Goal: Task Accomplishment & Management: Complete application form

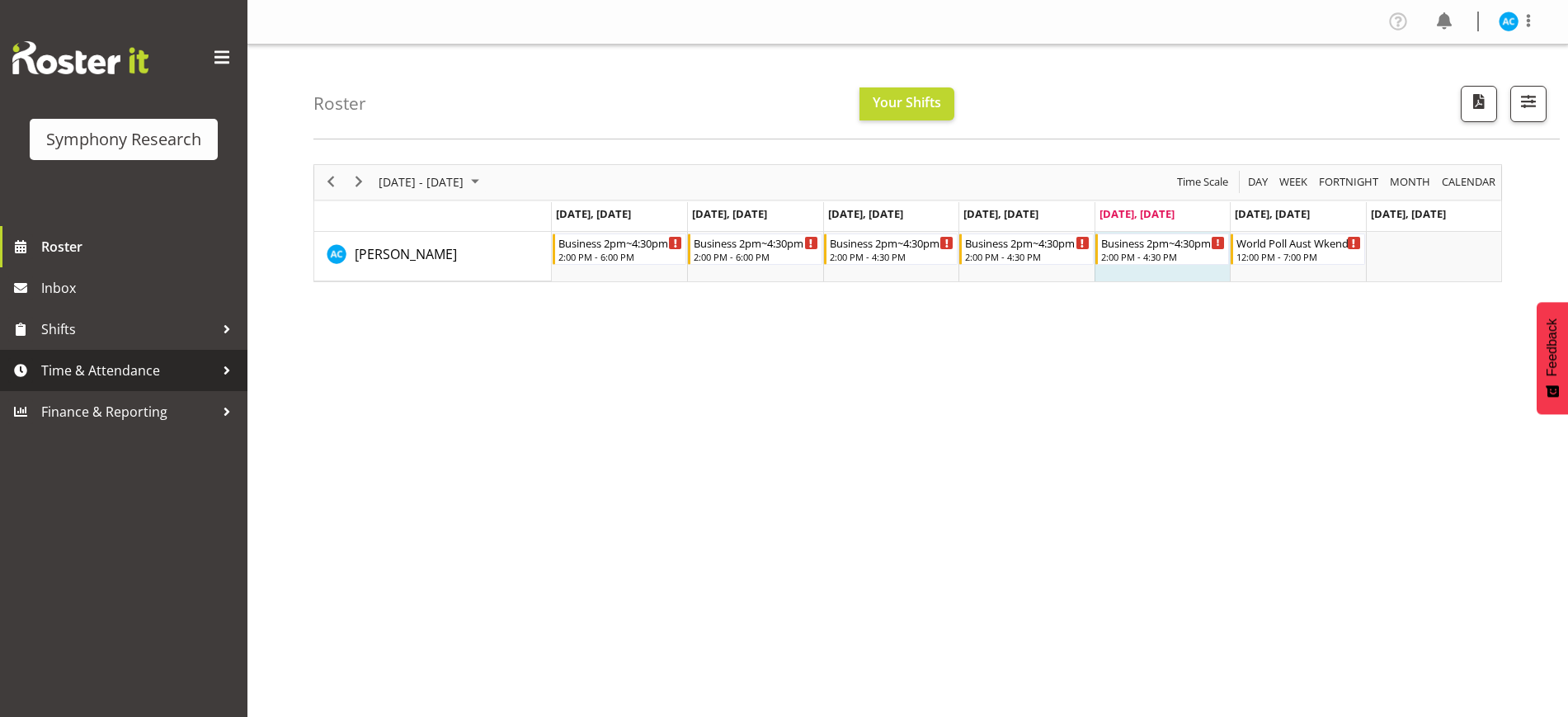
click at [205, 363] on span "Time & Attendance" at bounding box center [128, 371] width 173 height 25
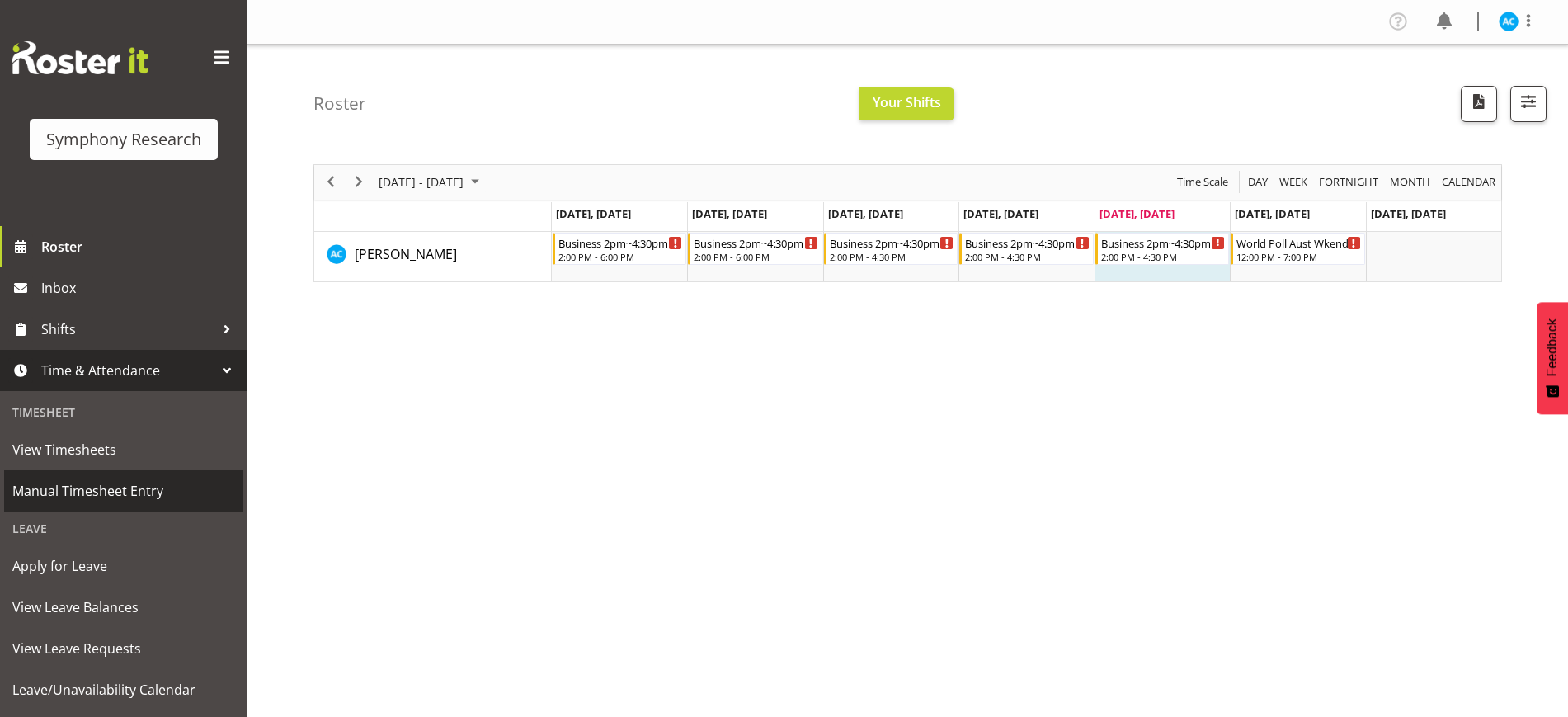
click at [142, 492] on span "Manual Timesheet Entry" at bounding box center [123, 491] width 222 height 25
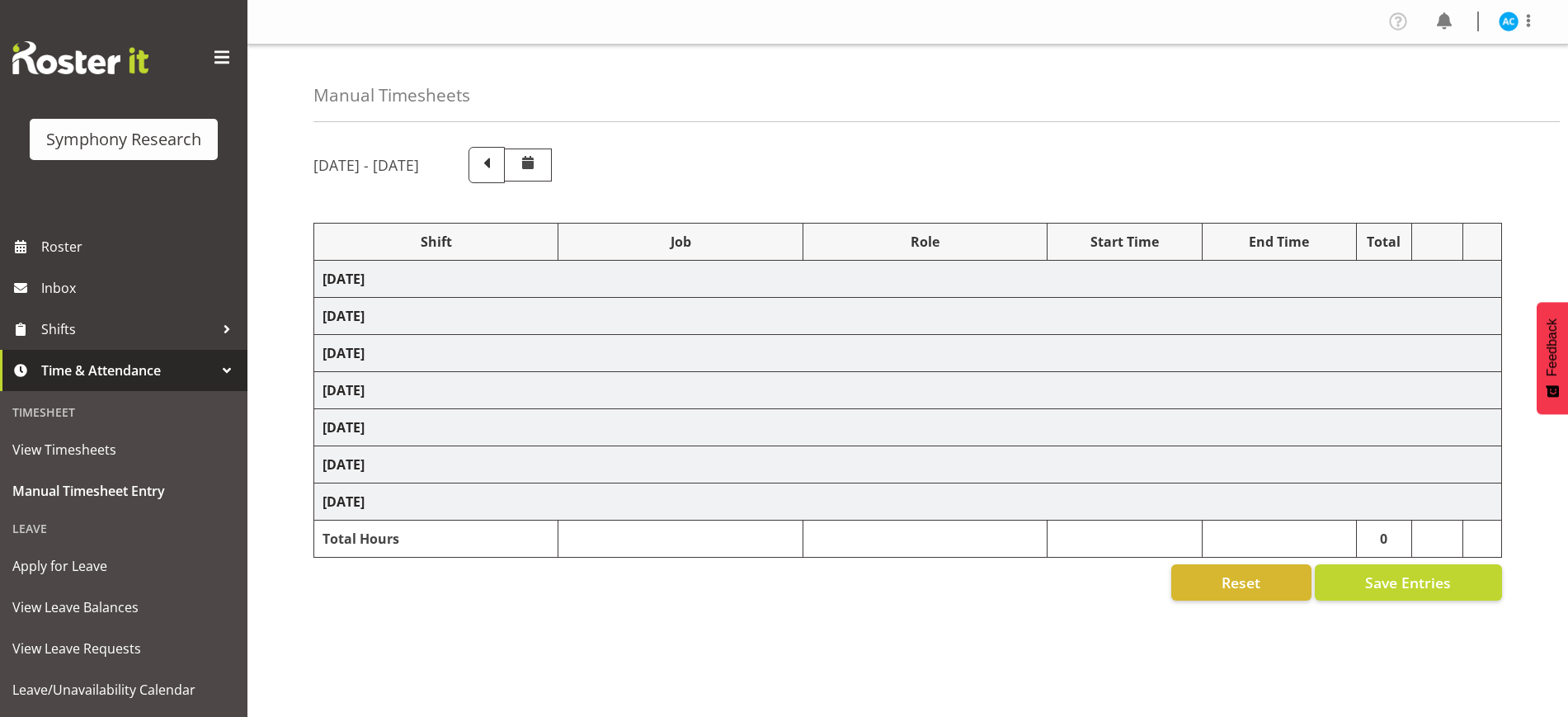
select select "26078"
select select "10499"
select select "47"
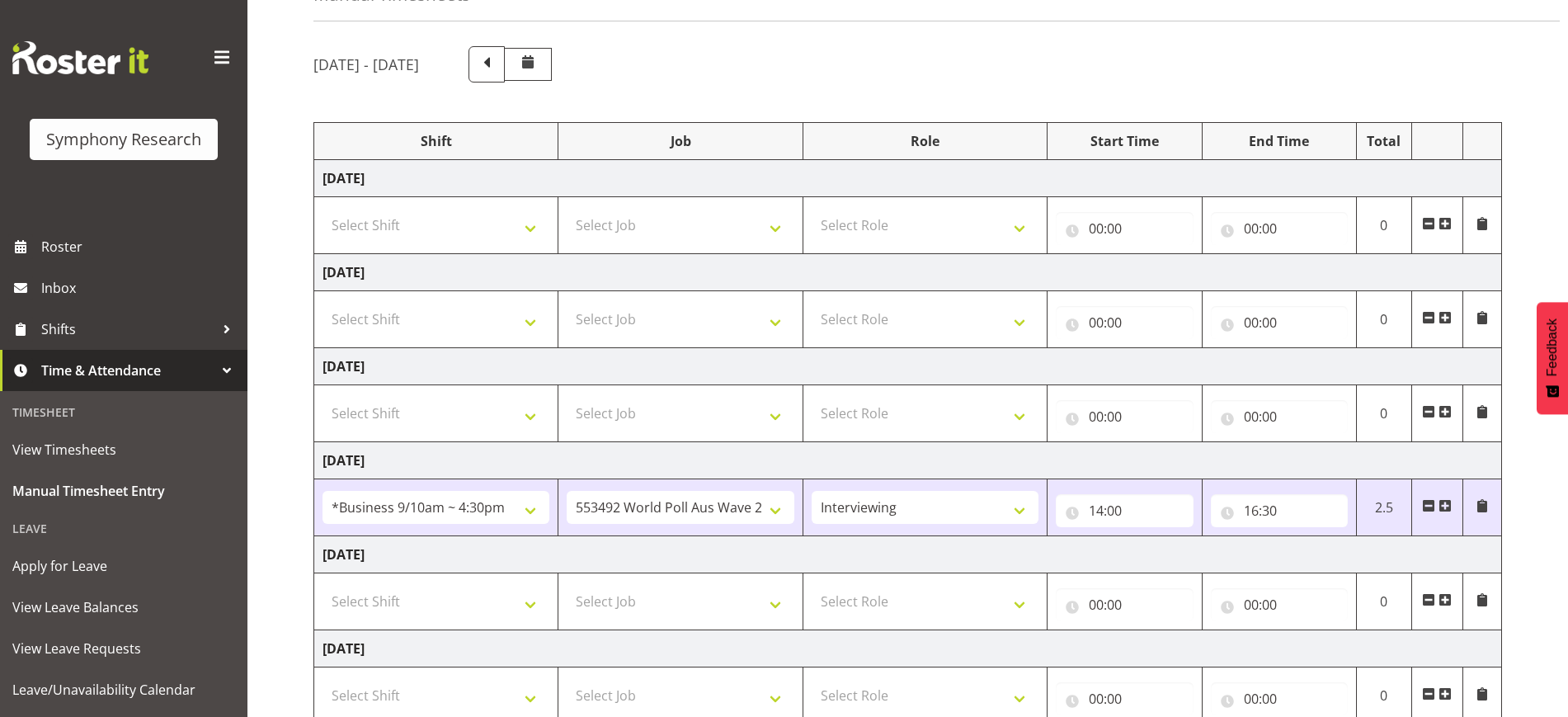
scroll to position [310, 0]
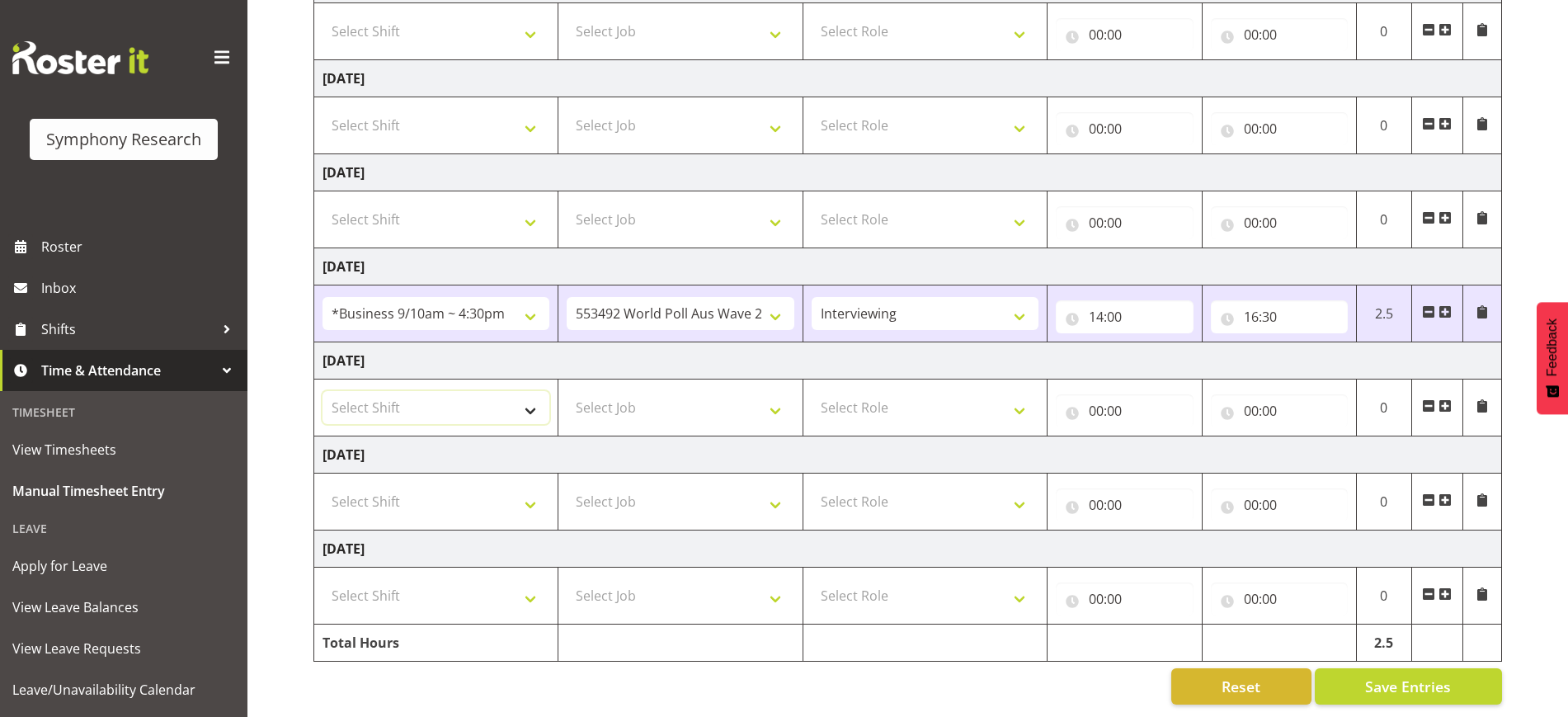
click at [510, 396] on select "Select Shift !!Weekend Residential (Roster IT Shift Label) *Business 9/10am ~ 4…" at bounding box center [436, 408] width 227 height 33
select select "26078"
click at [323, 392] on select "Select Shift !!Weekend Residential (Roster IT Shift Label) *Business 9/10am ~ 4…" at bounding box center [436, 408] width 227 height 33
click at [636, 396] on select "Select Job 550060 IF Admin 553492 World Poll Aus Wave 2 Main 2025 553493 World …" at bounding box center [680, 408] width 227 height 33
select select "10499"
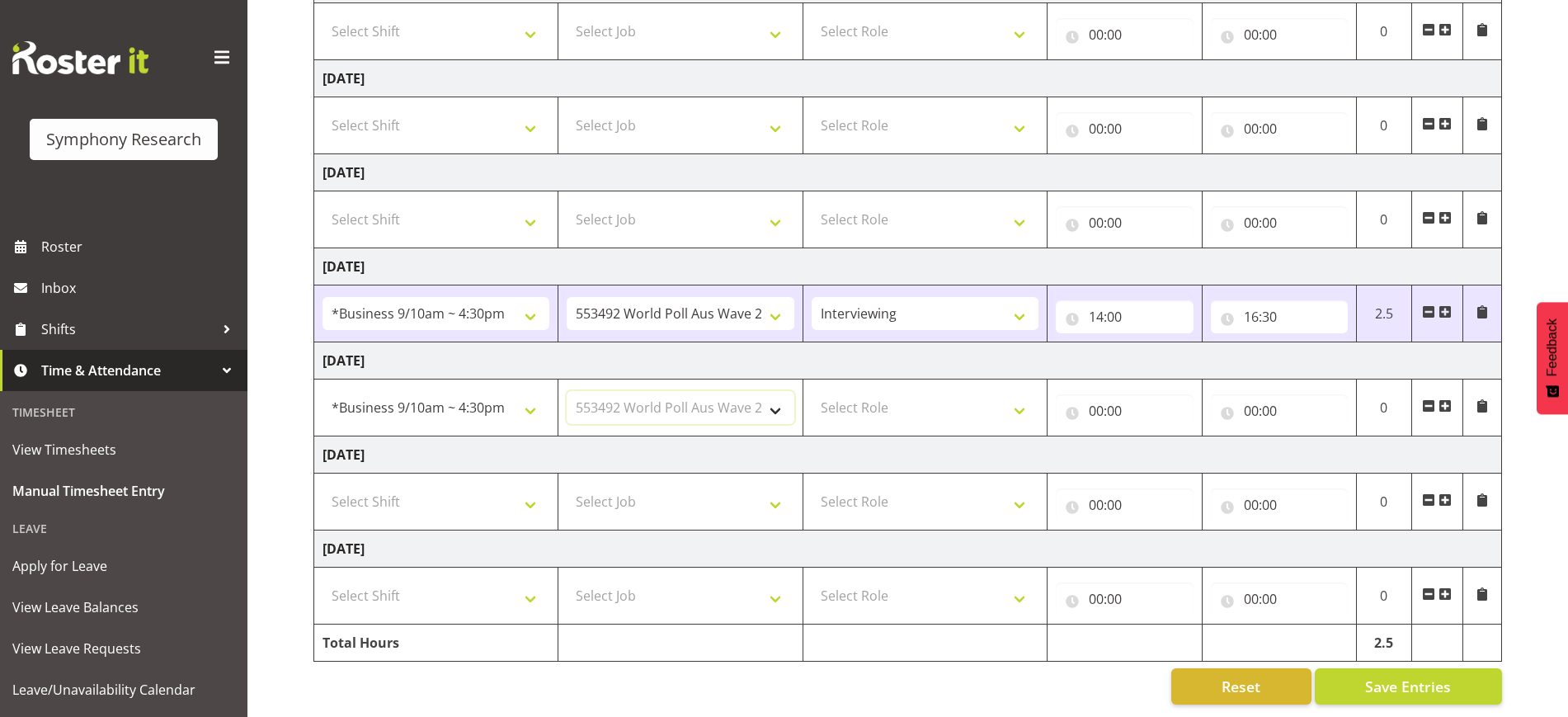
click at [566, 392] on select "Select Job 550060 IF Admin 553492 World Poll Aus Wave 2 Main 2025 553493 World …" at bounding box center [680, 408] width 227 height 33
click at [851, 392] on select "Select Role Briefing Interviewing" at bounding box center [925, 408] width 227 height 33
select select "47"
click at [811, 392] on select "Select Role Briefing Interviewing" at bounding box center [925, 408] width 227 height 33
click at [1079, 394] on input "00:00" at bounding box center [1124, 410] width 137 height 33
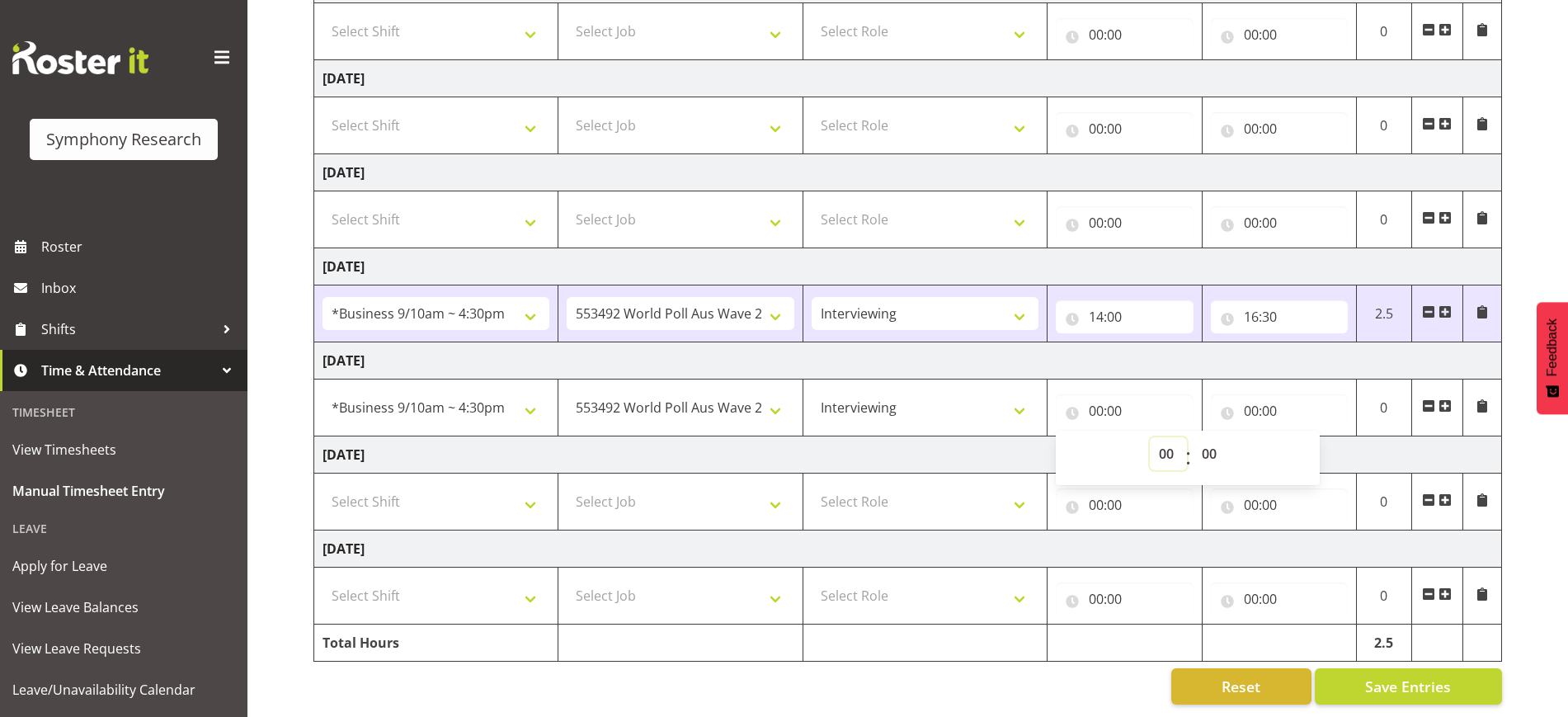
click at [1170, 452] on select "00 01 02 03 04 05 06 07 08 09 10 11 12 13 14 15 16 17 18 19 20 21 22 23" at bounding box center [1169, 453] width 38 height 33
select select "14"
click at [1150, 437] on select "00 01 02 03 04 05 06 07 08 09 10 11 12 13 14 15 16 17 18 19 20 21 22 23" at bounding box center [1169, 453] width 38 height 33
type input "14:00"
click at [1246, 401] on input "00:00" at bounding box center [1279, 410] width 137 height 33
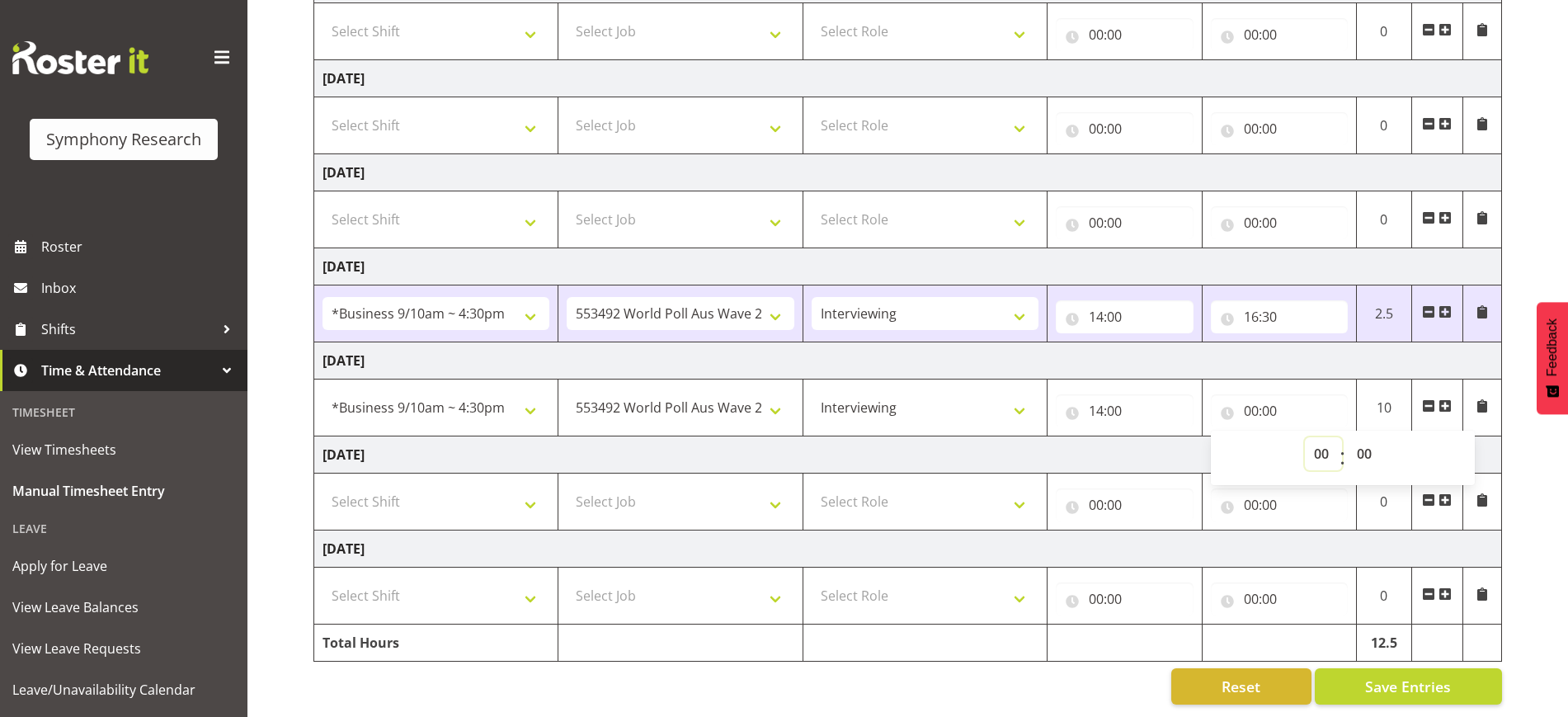
click at [1328, 451] on select "00 01 02 03 04 05 06 07 08 09 10 11 12 13 14 15 16 17 18 19 20 21 22 23" at bounding box center [1323, 453] width 38 height 33
select select "16"
click at [1304, 437] on select "00 01 02 03 04 05 06 07 08 09 10 11 12 13 14 15 16 17 18 19 20 21 22 23" at bounding box center [1323, 453] width 38 height 33
type input "16:00"
select select "40"
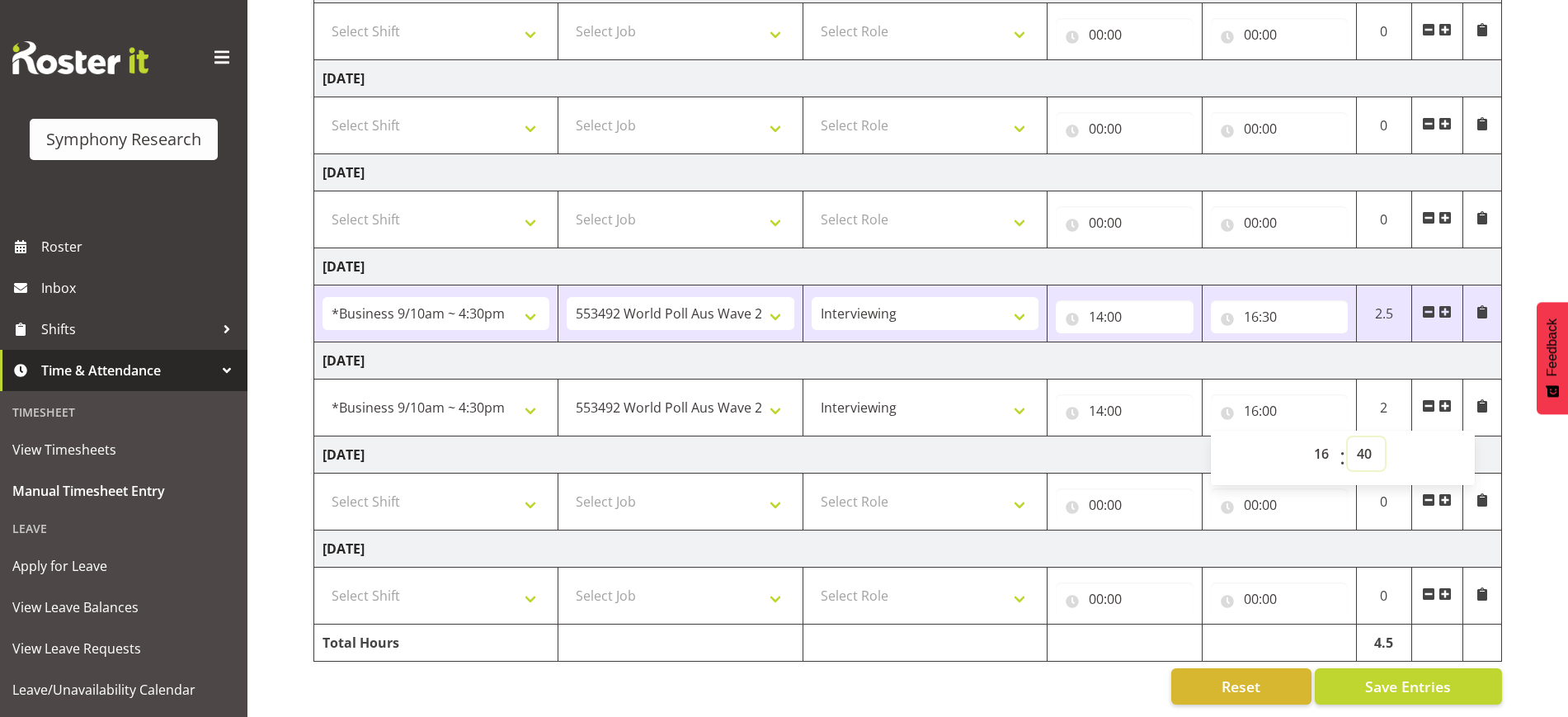
type input "16:40"
select select "45"
type input "16:45"
click at [1461, 669] on button "Save Entries" at bounding box center [1409, 687] width 188 height 37
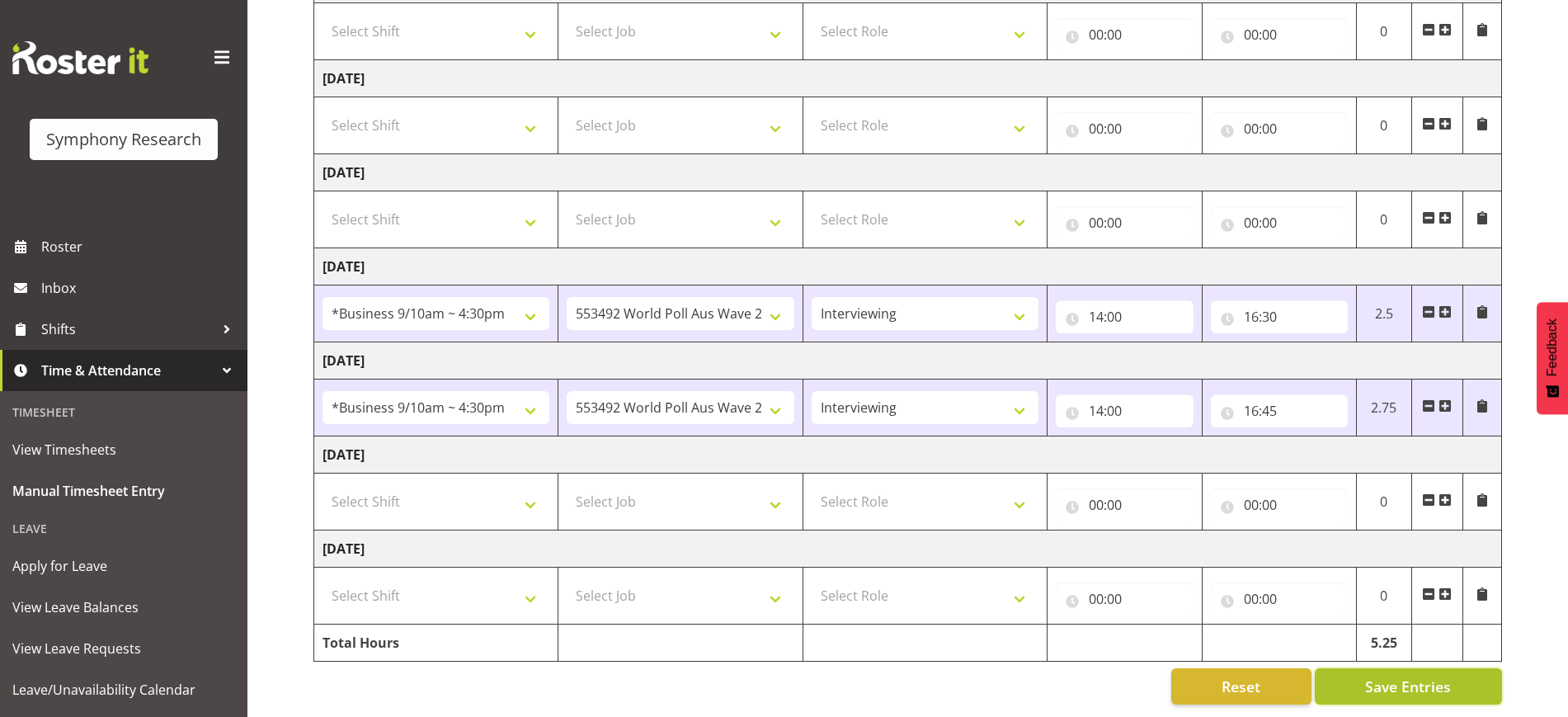
click at [1461, 669] on button "Save Entries" at bounding box center [1409, 687] width 188 height 37
click at [1461, 666] on div "Timesheet Entries Save" at bounding box center [1441, 663] width 158 height 20
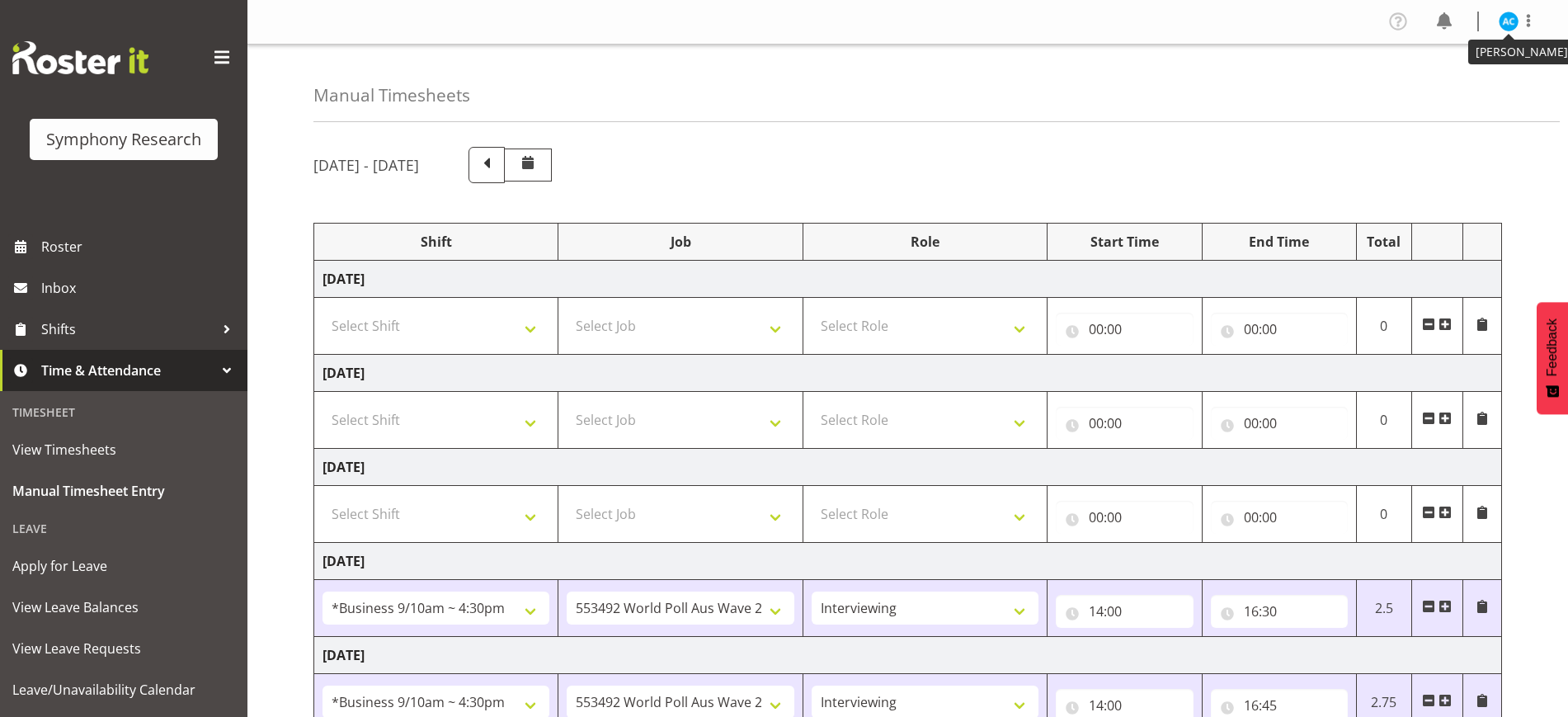
click at [1504, 25] on img at bounding box center [1508, 21] width 20 height 20
click at [1475, 75] on link "Log Out" at bounding box center [1459, 86] width 158 height 30
